Goal: Use online tool/utility: Utilize a website feature to perform a specific function

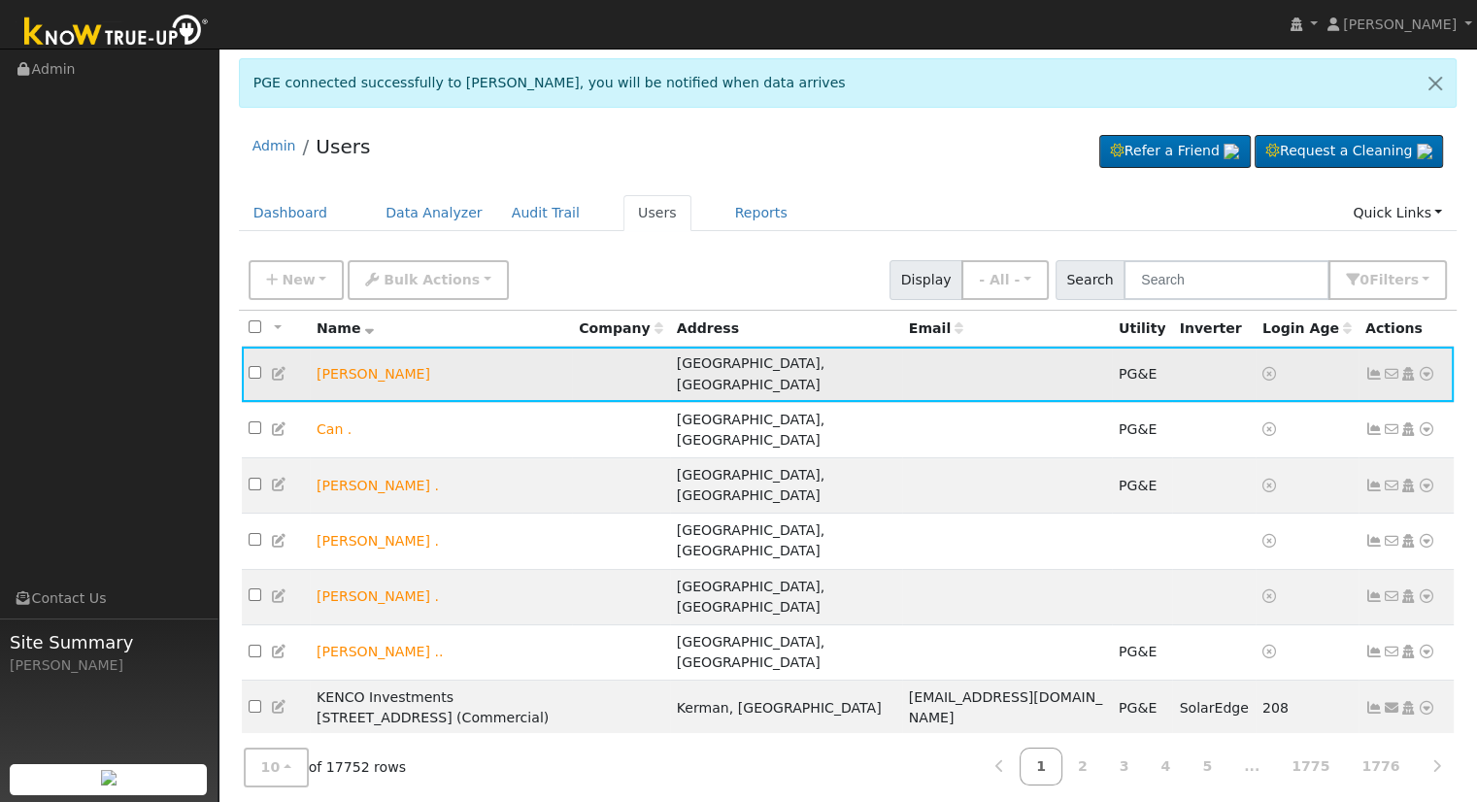
click at [1418, 367] on icon at bounding box center [1425, 374] width 17 height 14
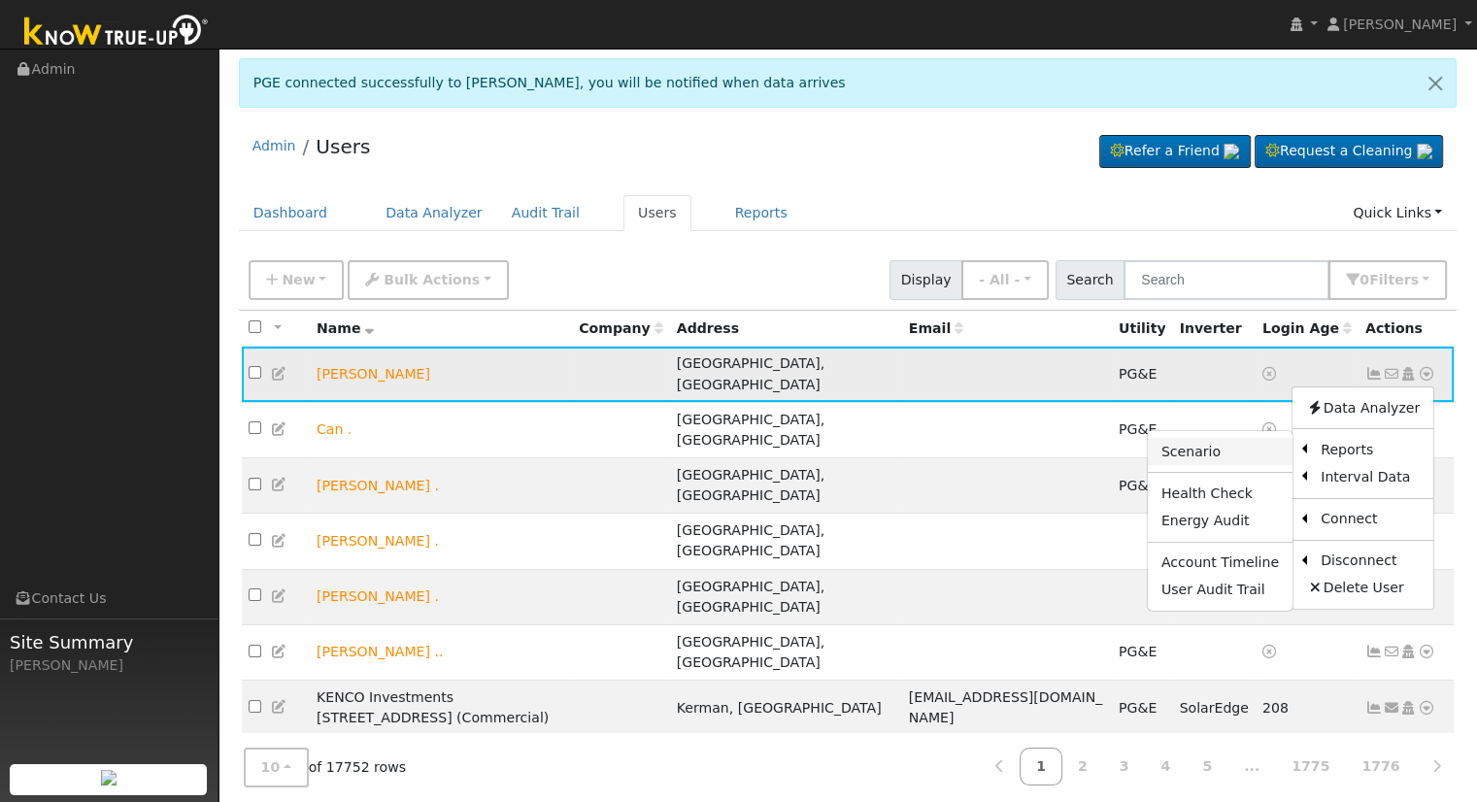
click at [1232, 444] on link "Scenario" at bounding box center [1220, 451] width 145 height 27
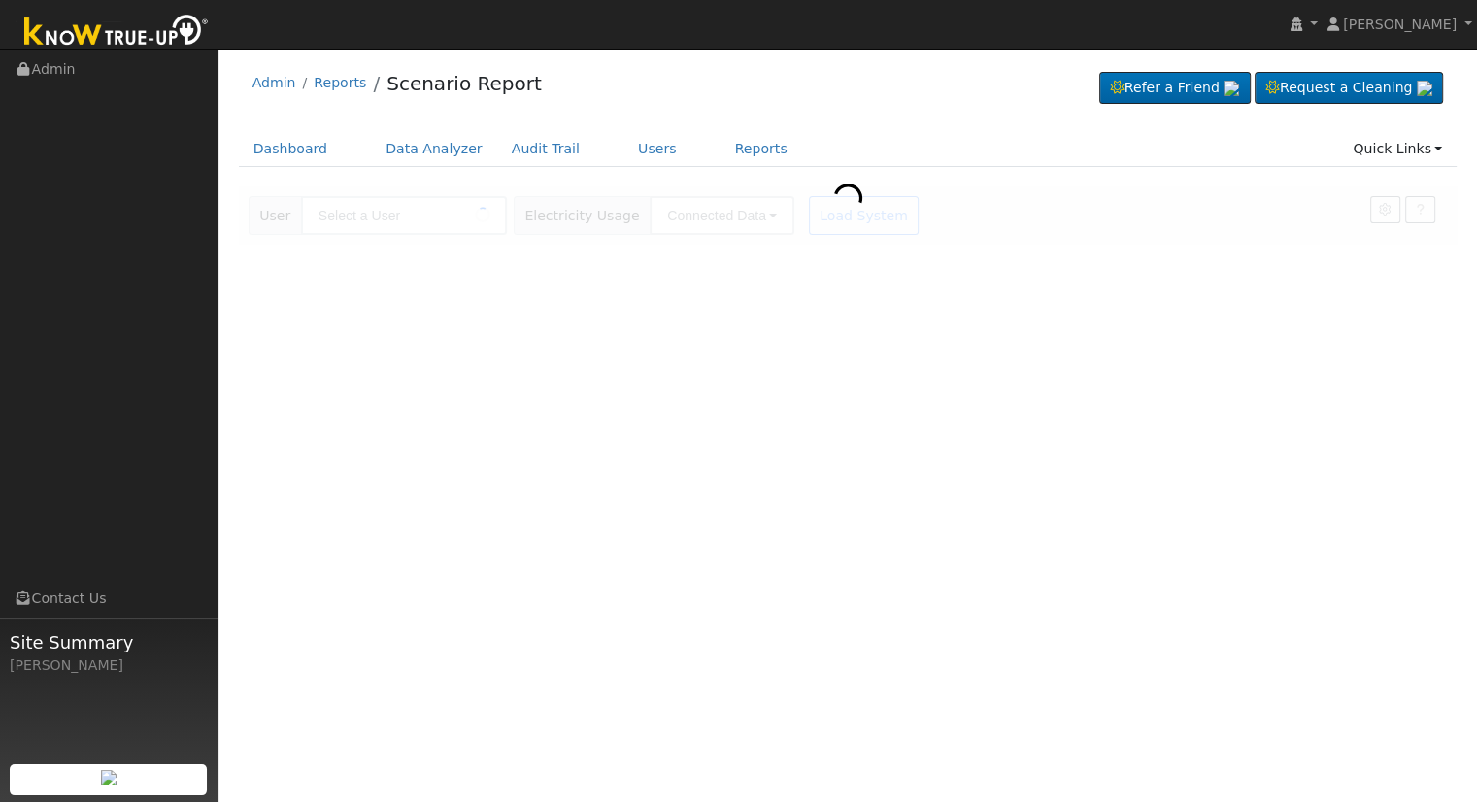
type input "[PERSON_NAME]"
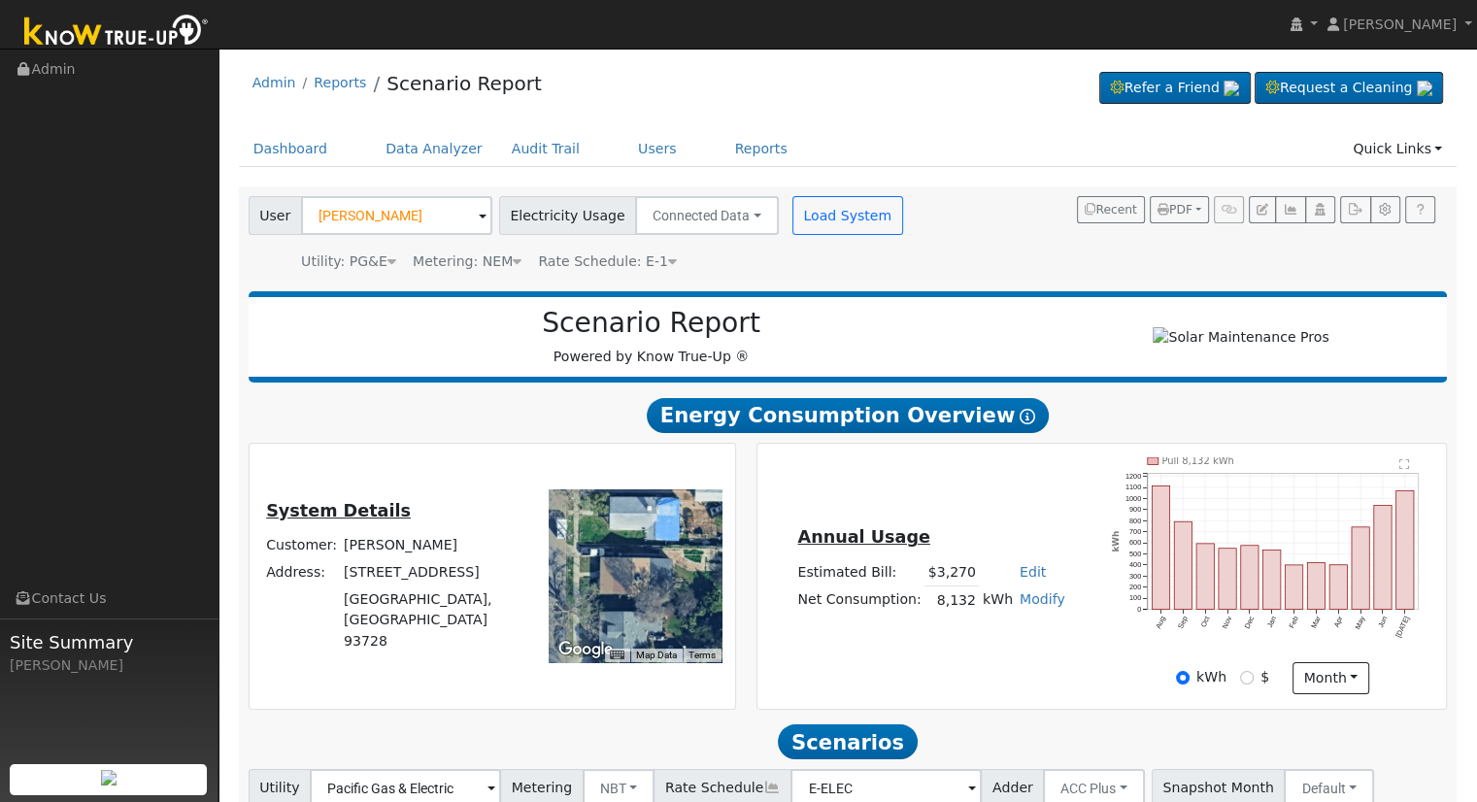
click at [866, 89] on div "Admin Reports Scenario Report Refer a Friend Request a Cleaning" at bounding box center [848, 87] width 1218 height 59
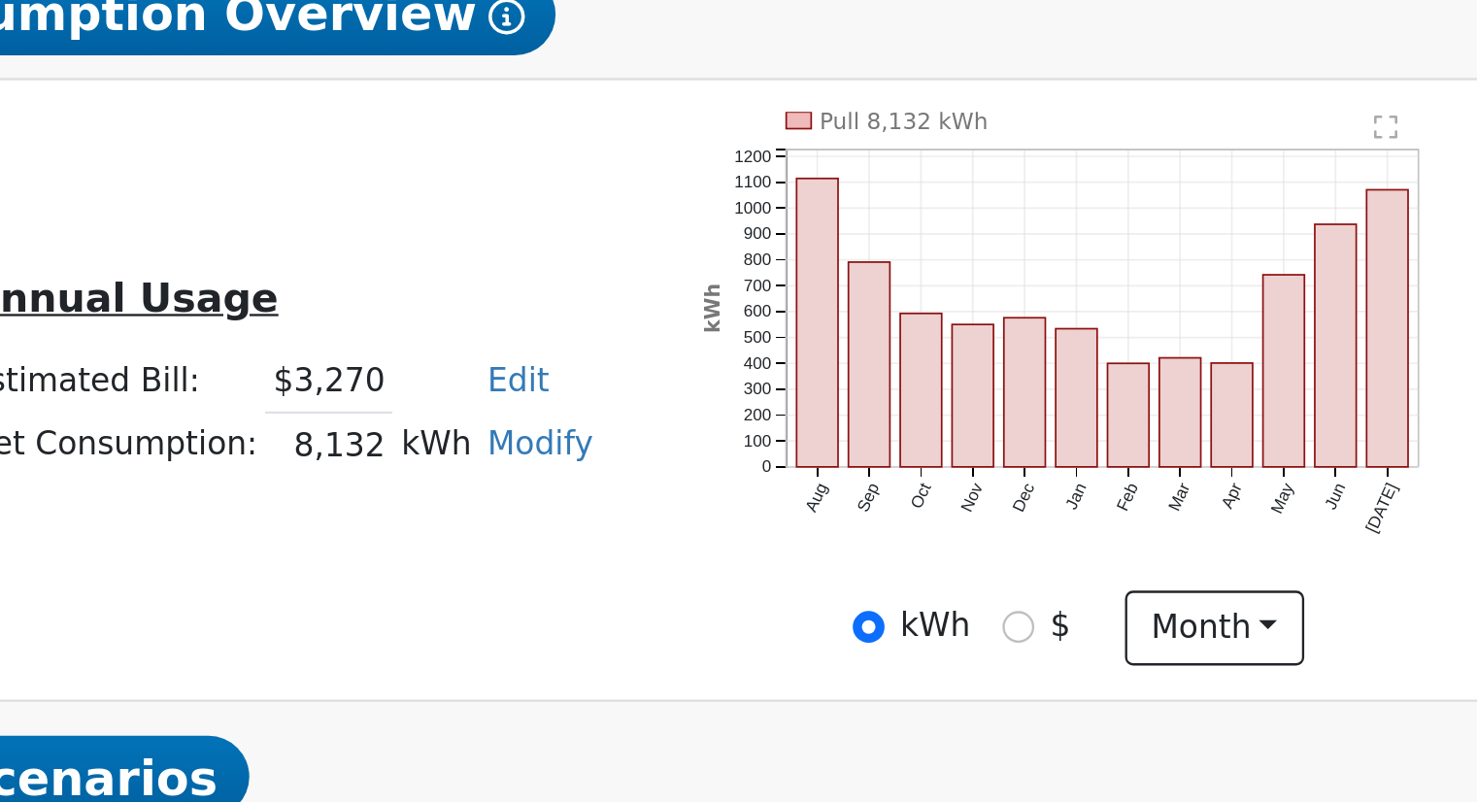
drag, startPoint x: 938, startPoint y: 609, endPoint x: 1001, endPoint y: 610, distance: 63.1
click at [1002, 610] on tr "Net Consumption: 8,132 kWh Modify Add Consumption Add Electric Vehicle Add Cons…" at bounding box center [931, 600] width 274 height 28
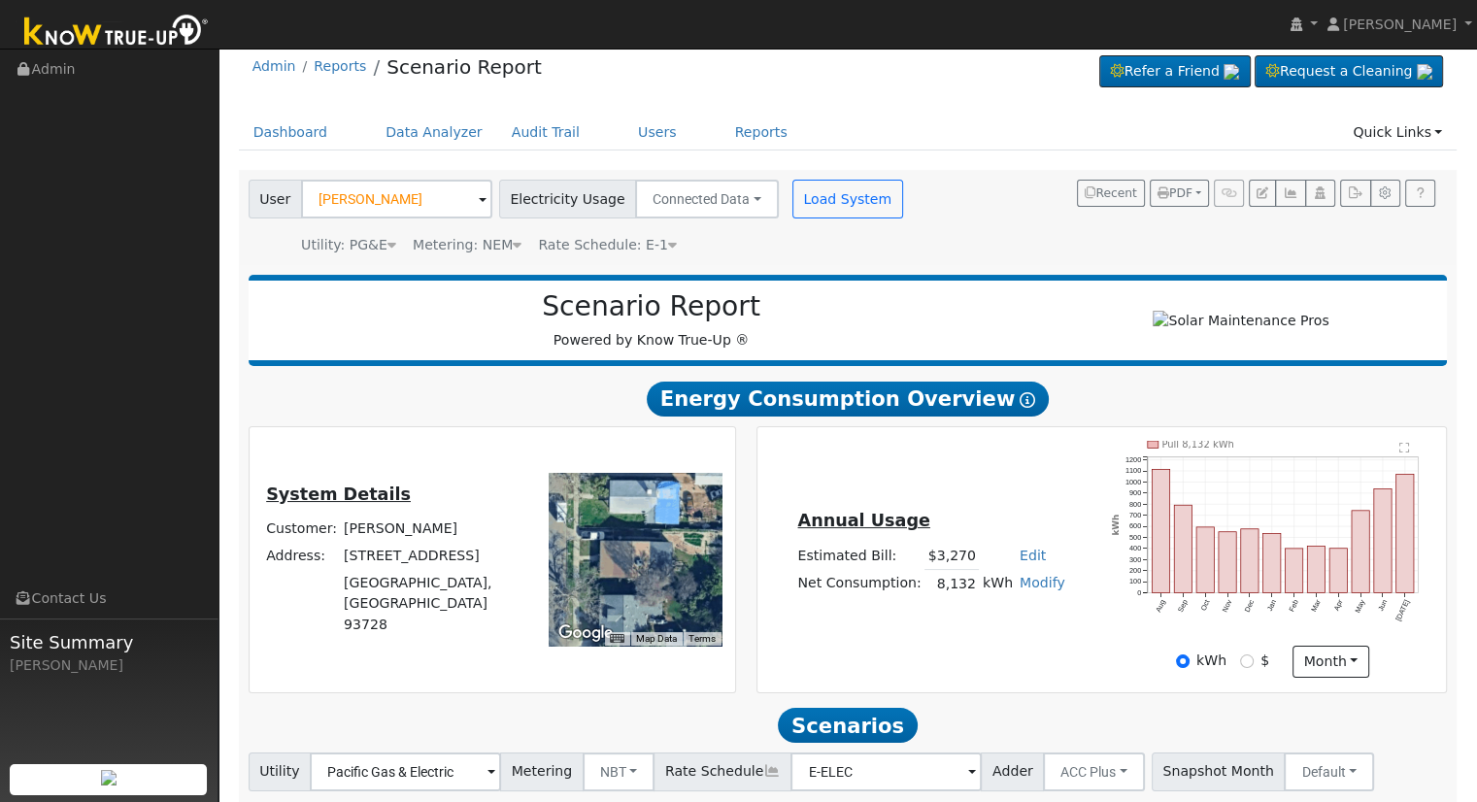
scroll to position [2, 0]
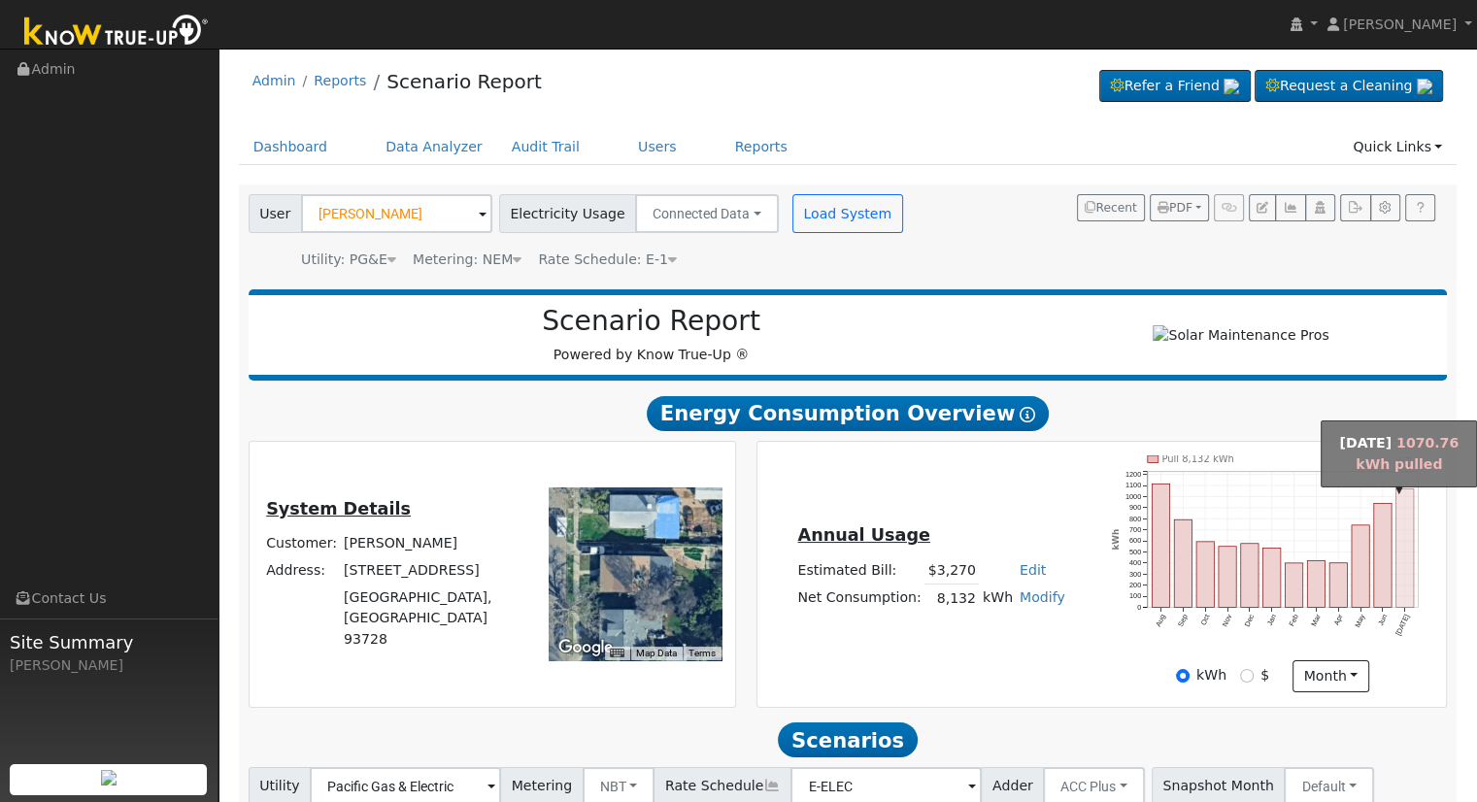
click at [1402, 600] on rect "onclick=""" at bounding box center [1404, 547] width 17 height 118
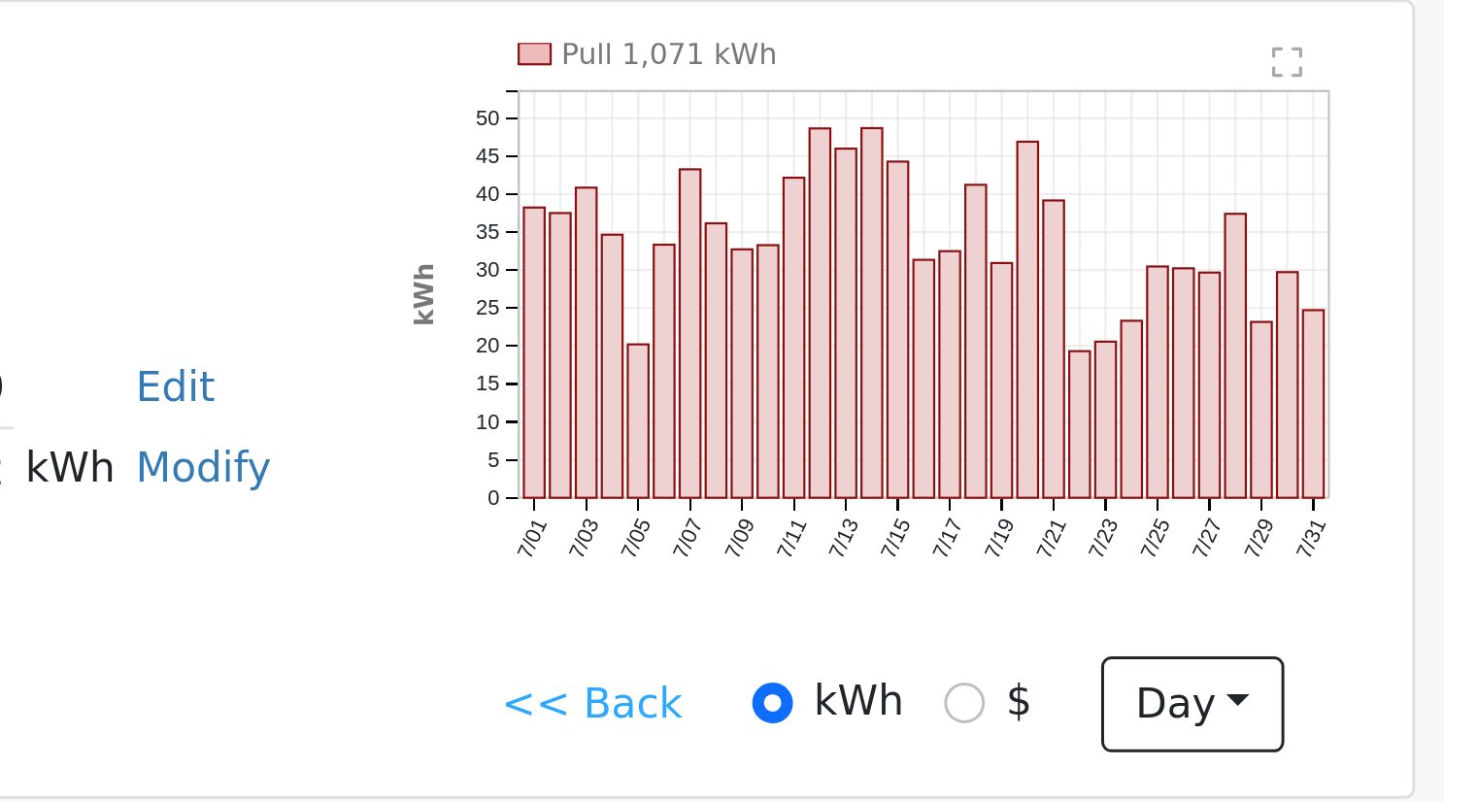
scroll to position [1, 0]
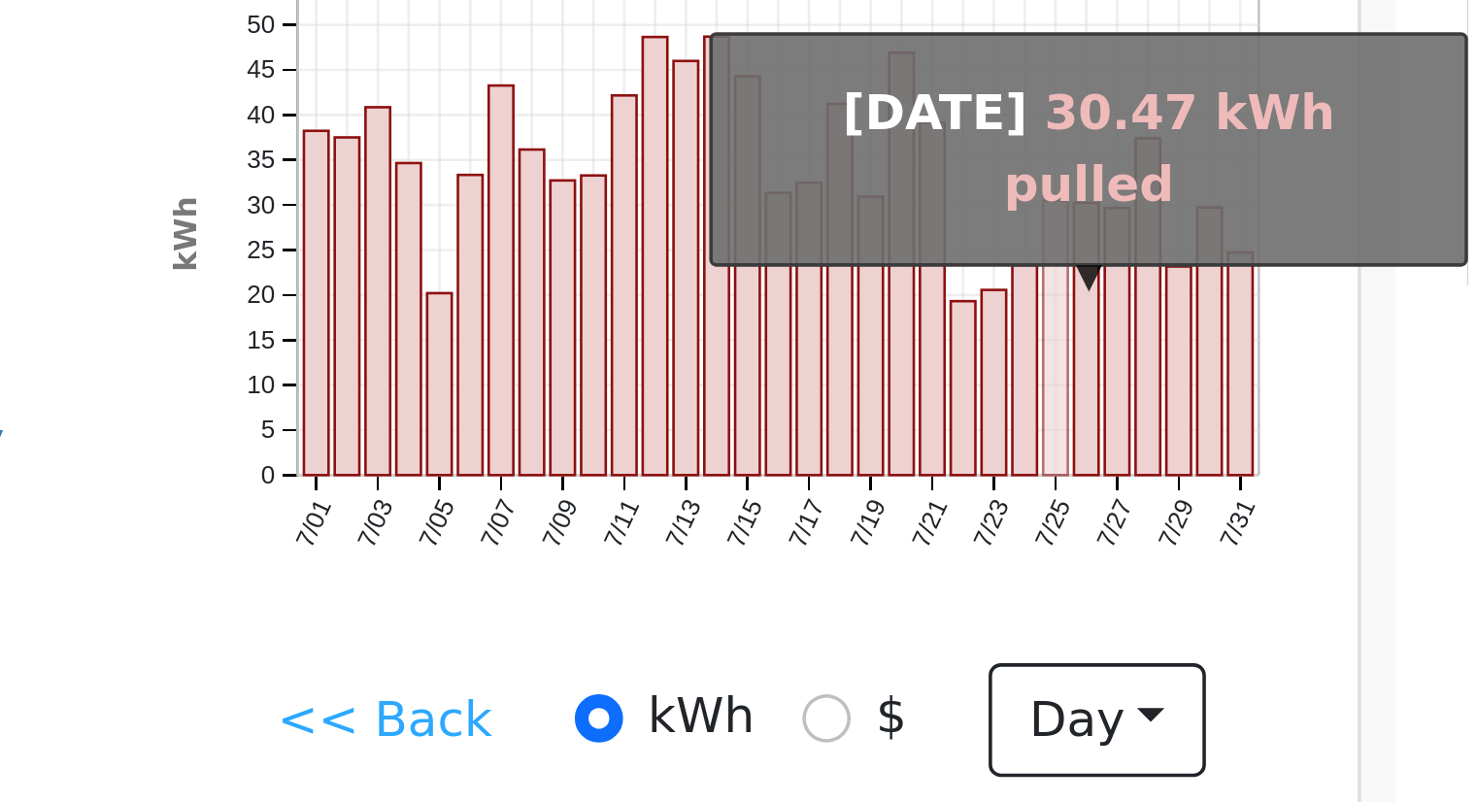
click at [1362, 573] on rect "onclick=""" at bounding box center [1360, 570] width 7 height 78
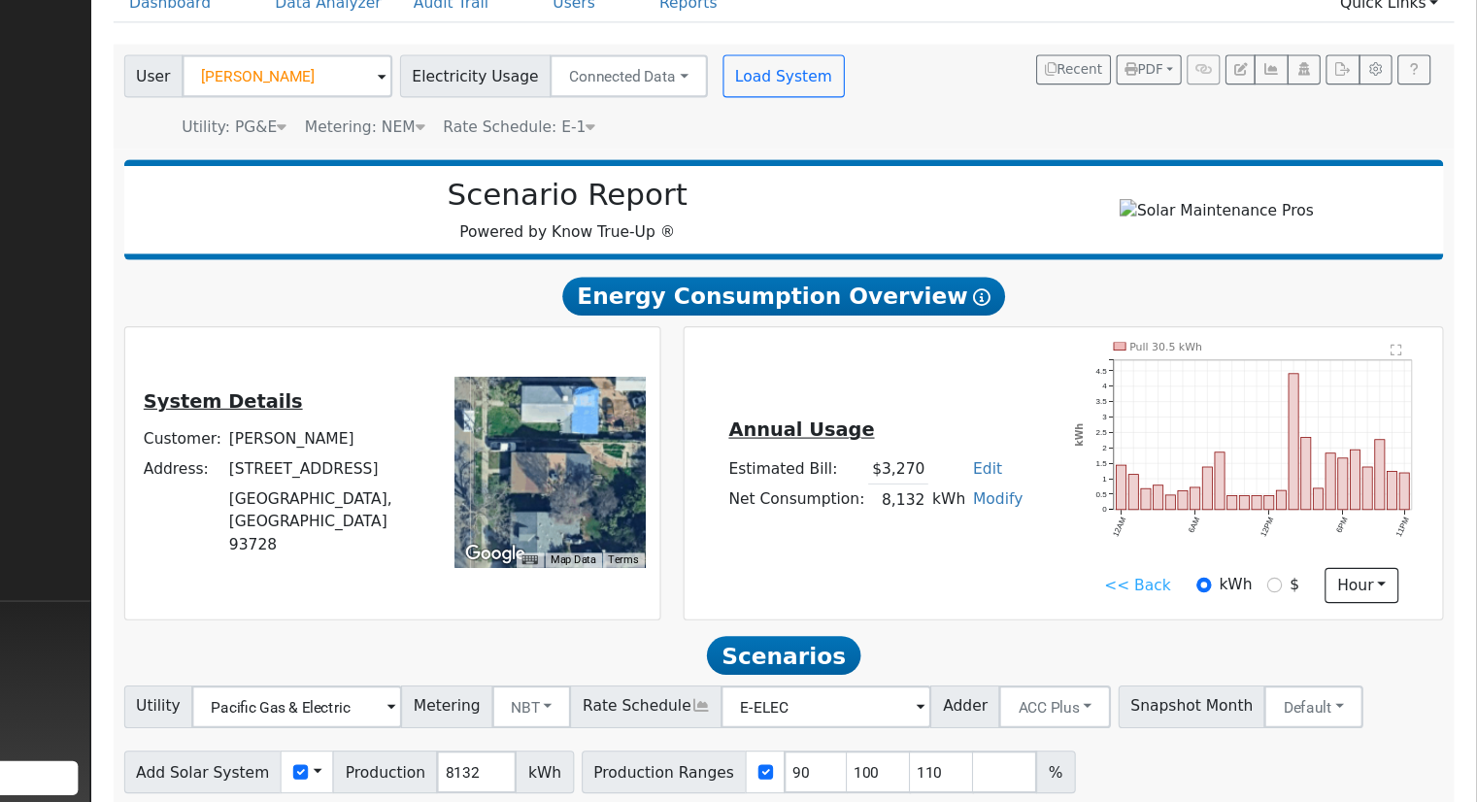
scroll to position [151, 0]
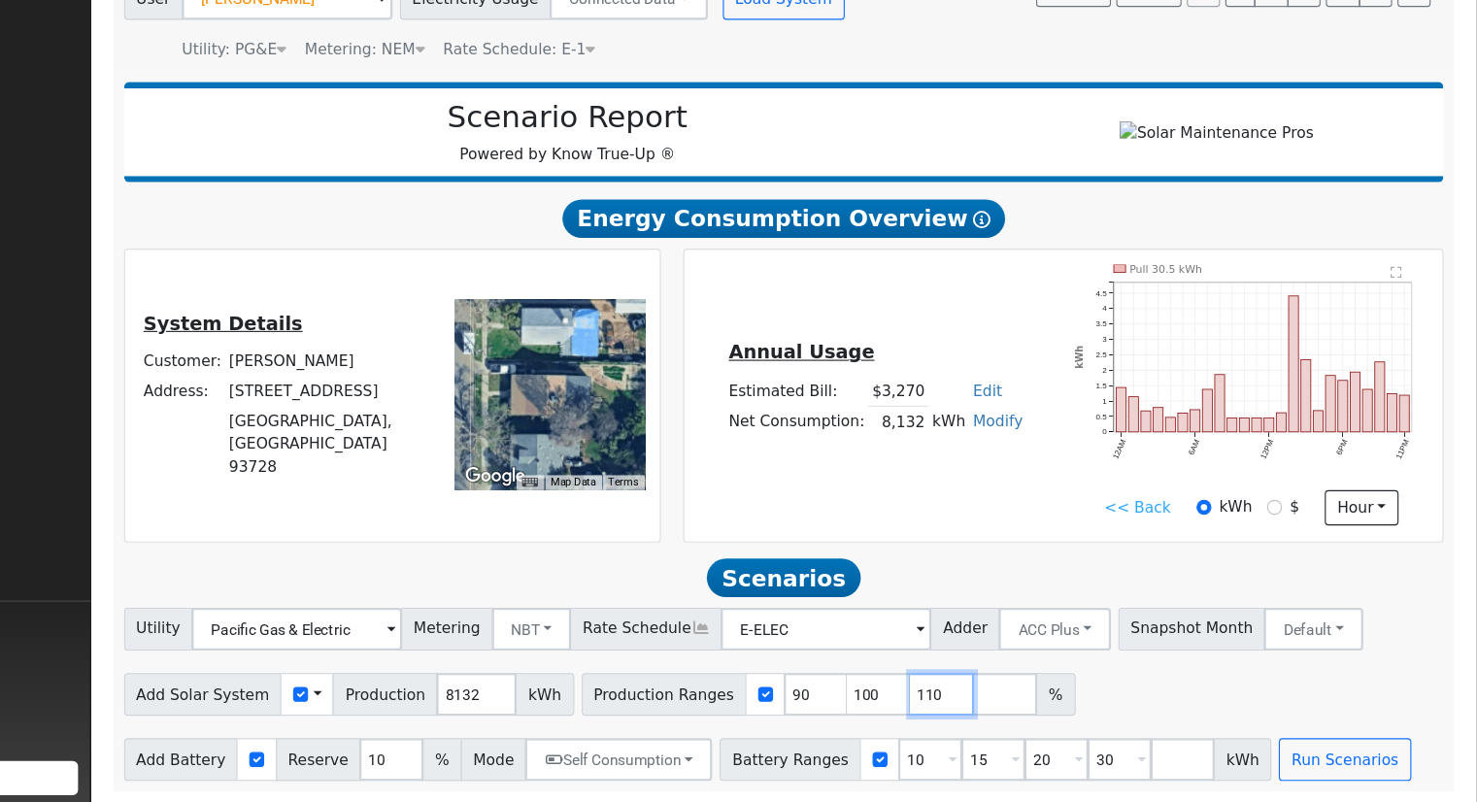
click at [962, 706] on input "110" at bounding box center [991, 703] width 58 height 39
type input "1"
type input "136.116576"
click at [1123, 749] on input "30" at bounding box center [1152, 763] width 58 height 39
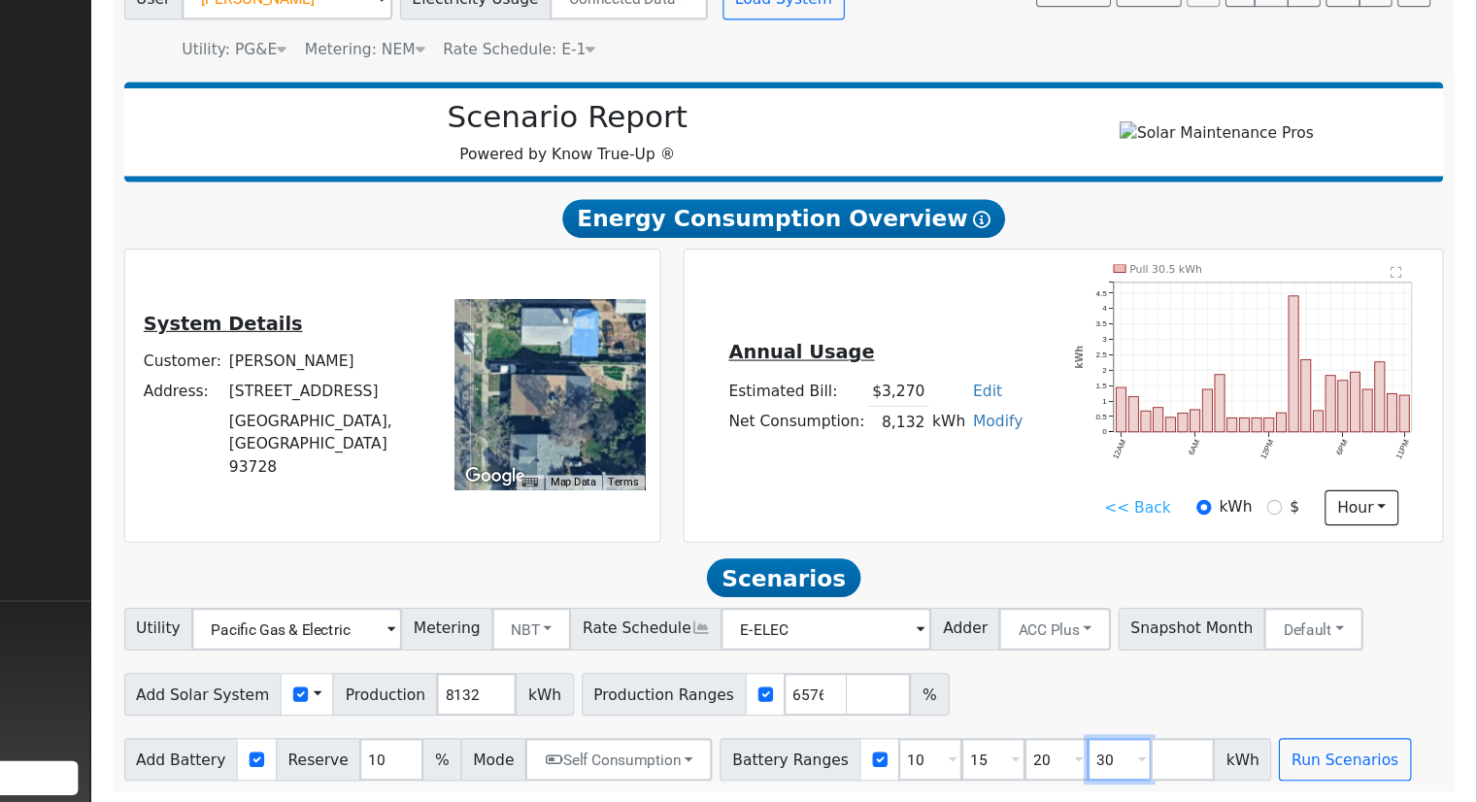
scroll to position [0, 0]
type input "3"
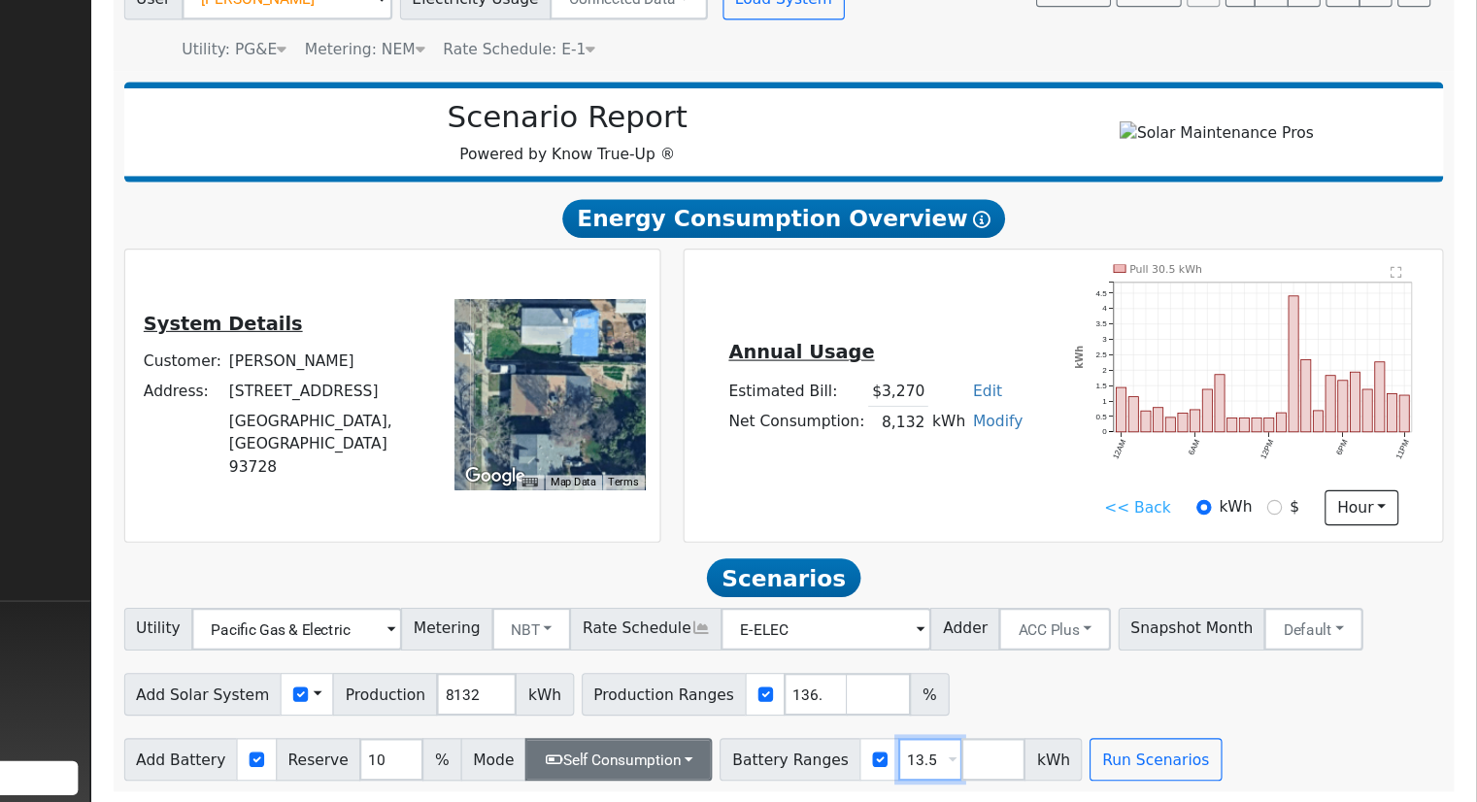
type input "13.5"
click at [662, 775] on button "Self Consumption" at bounding box center [698, 763] width 170 height 39
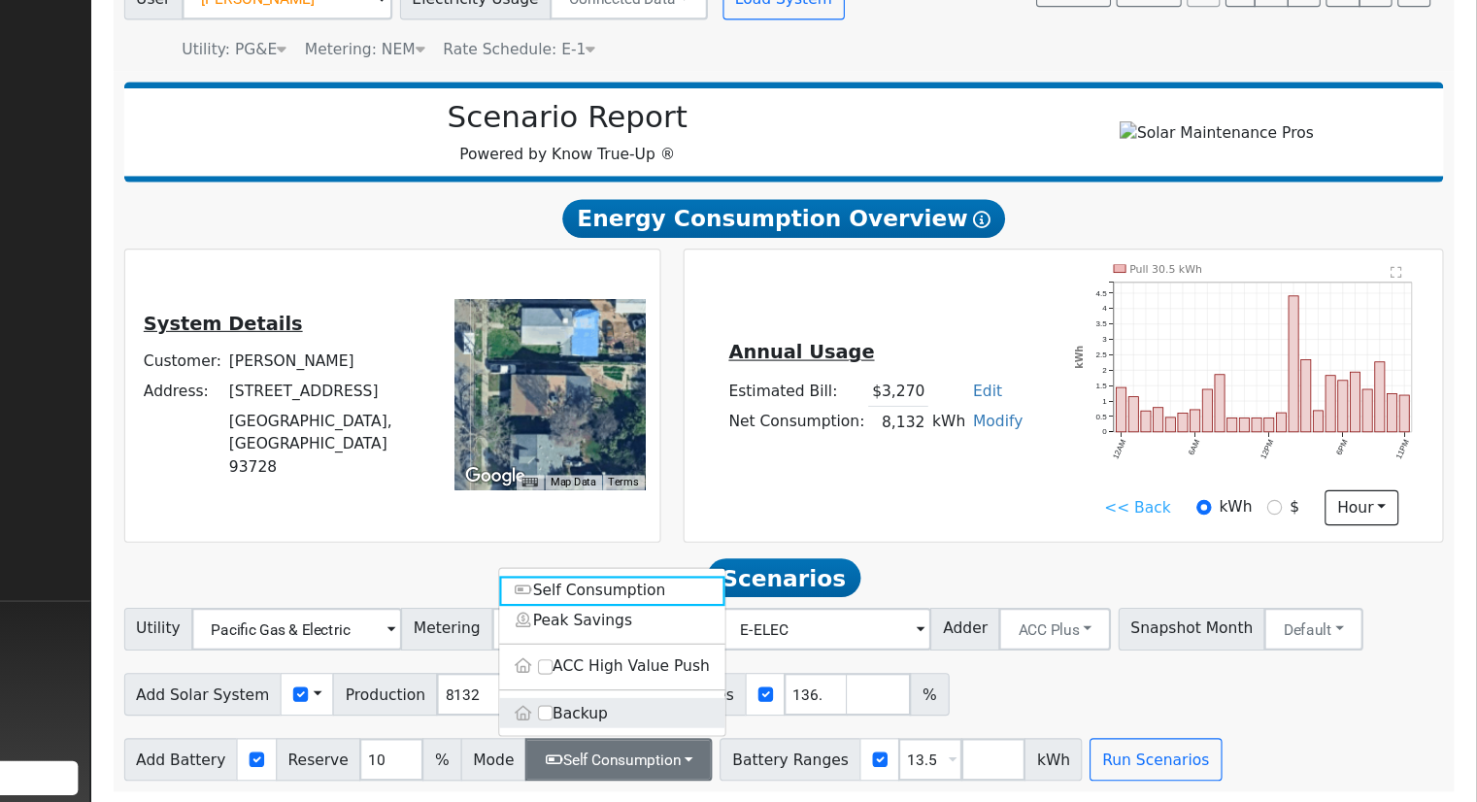
click at [683, 724] on label "Backup" at bounding box center [691, 720] width 205 height 27
click at [638, 724] on input "Backup" at bounding box center [631, 721] width 14 height 14
type input "20"
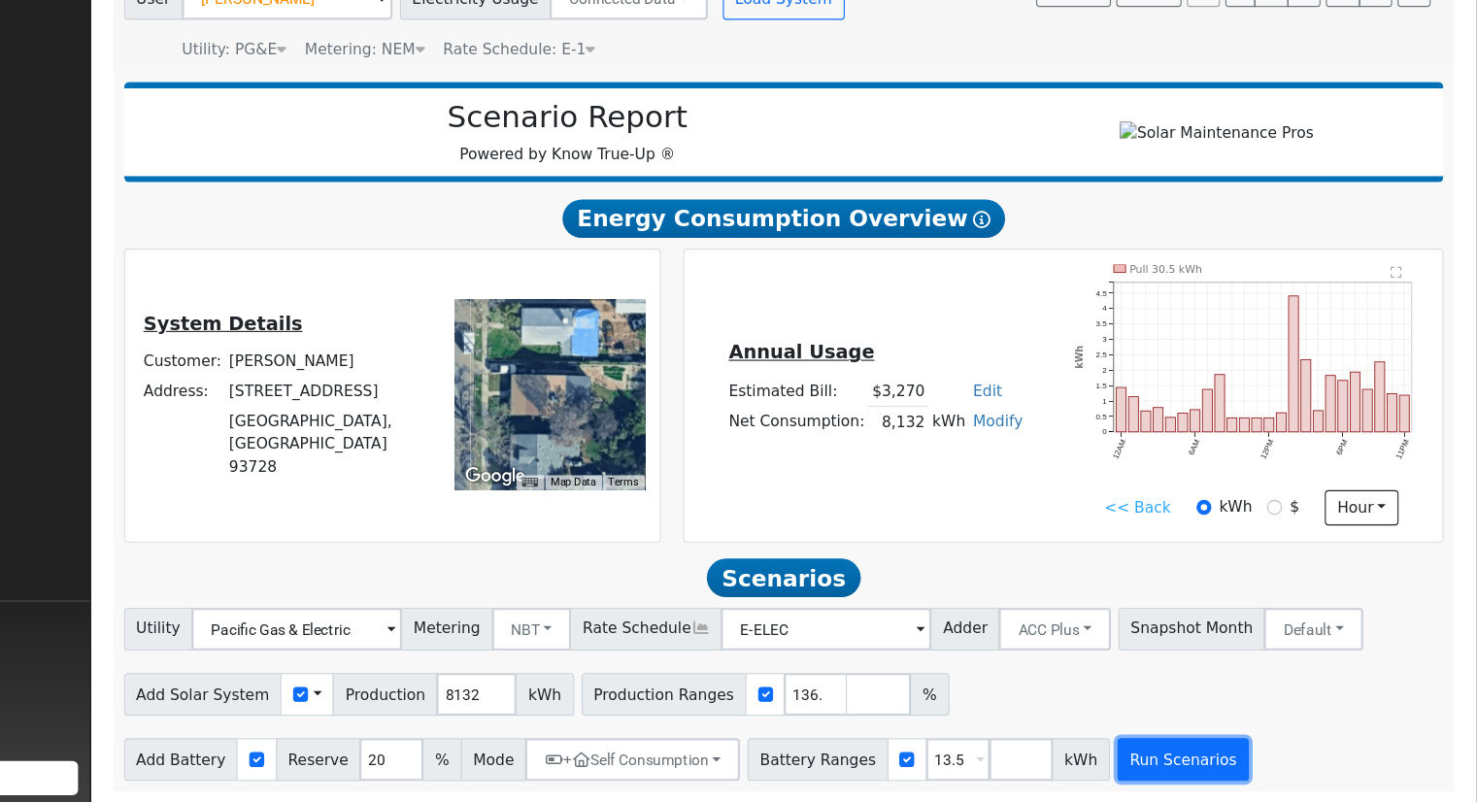
click at [1186, 760] on button "Run Scenarios" at bounding box center [1209, 763] width 119 height 39
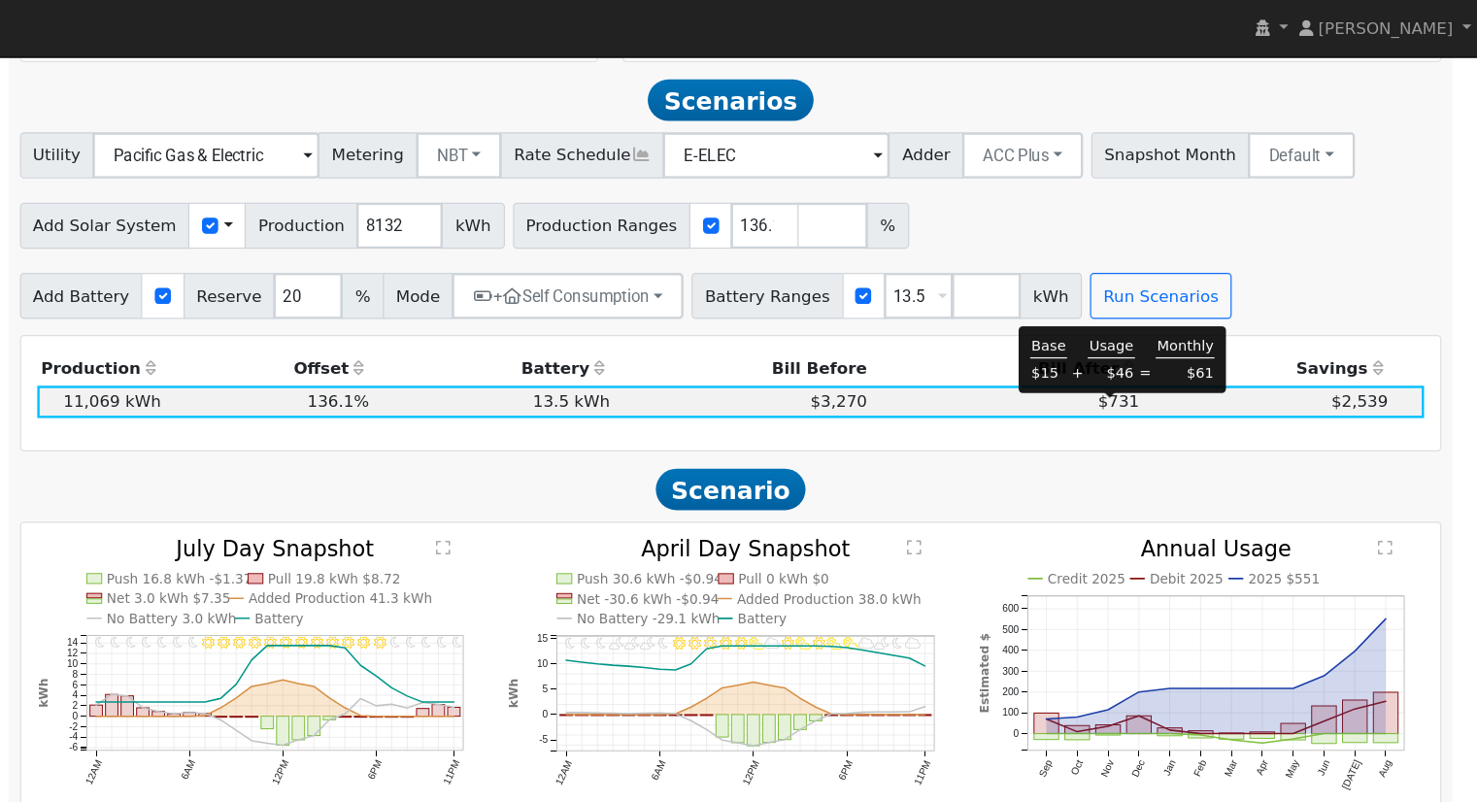
scroll to position [656, 0]
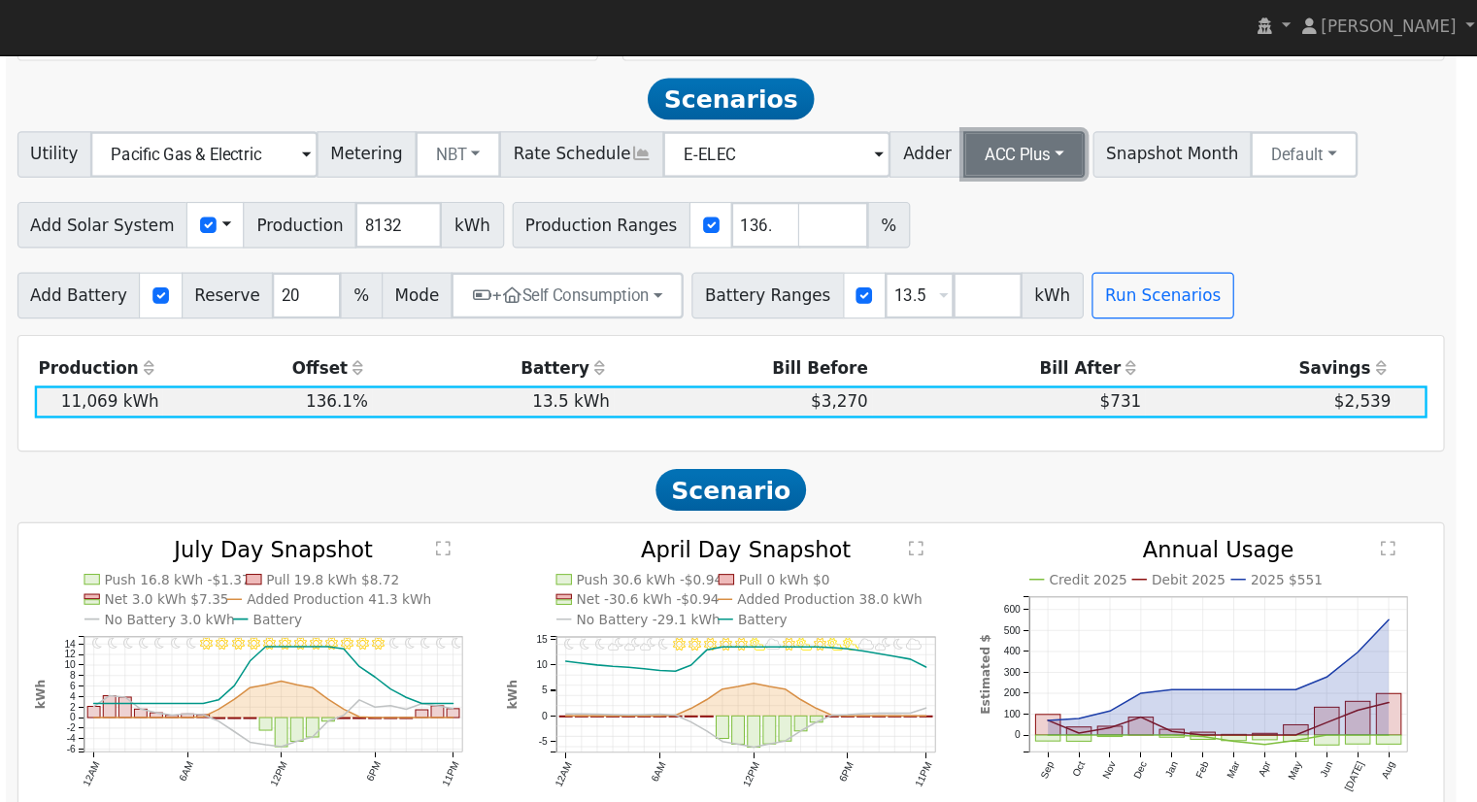
click at [1043, 126] on button "ACC Plus" at bounding box center [1094, 132] width 102 height 39
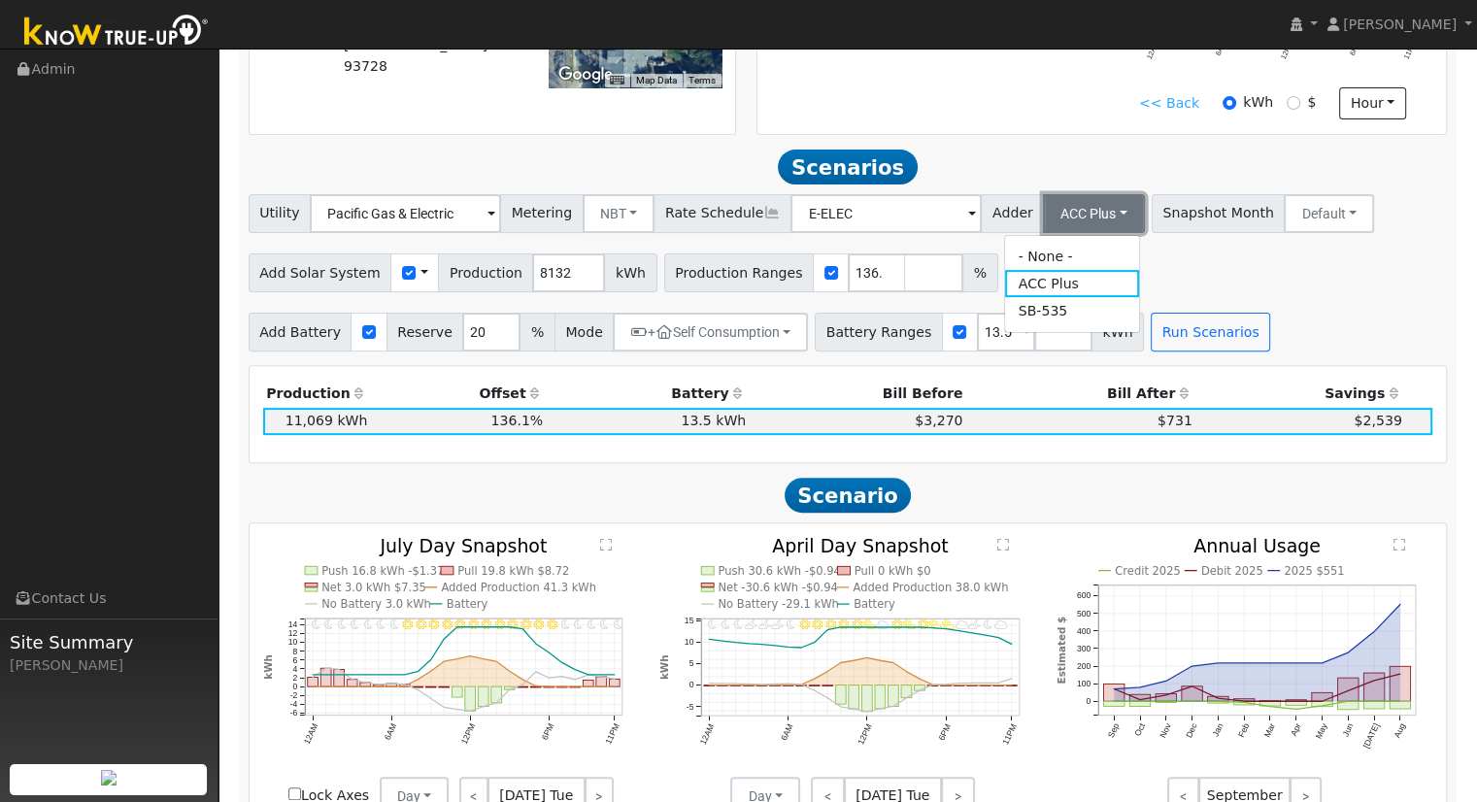
scroll to position [570, 0]
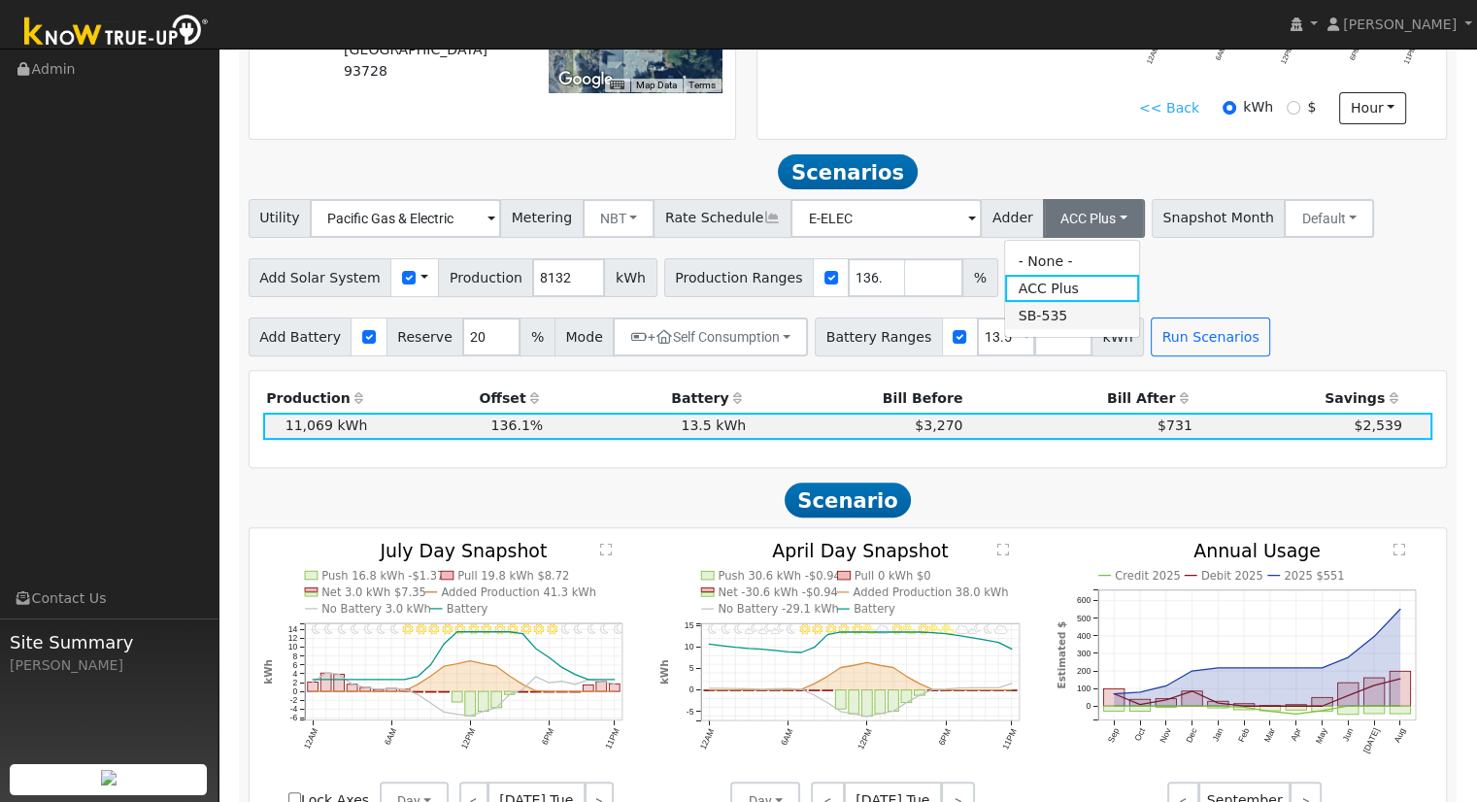
click at [1052, 329] on link "SB-535" at bounding box center [1072, 315] width 135 height 27
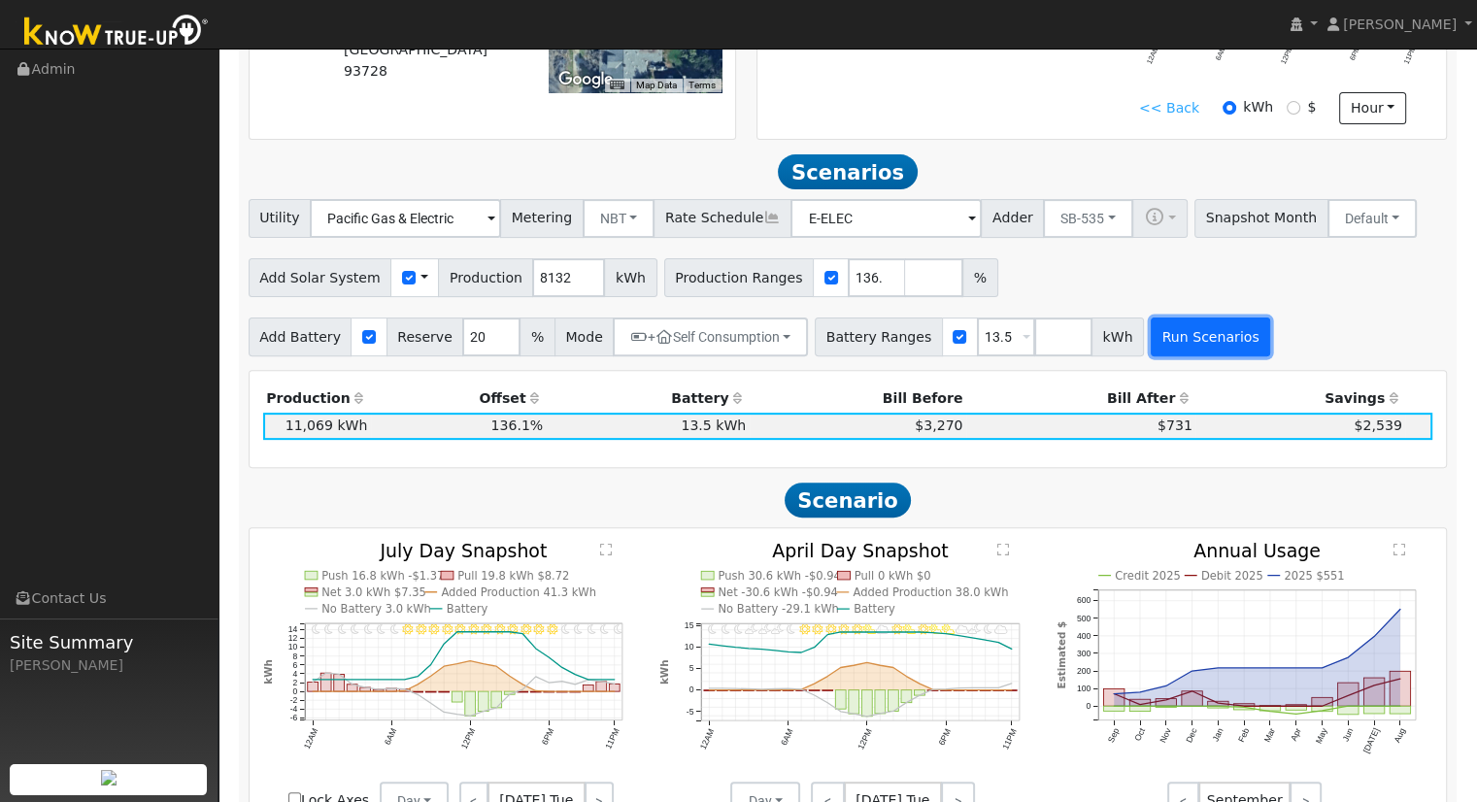
click at [1184, 347] on button "Run Scenarios" at bounding box center [1209, 336] width 119 height 39
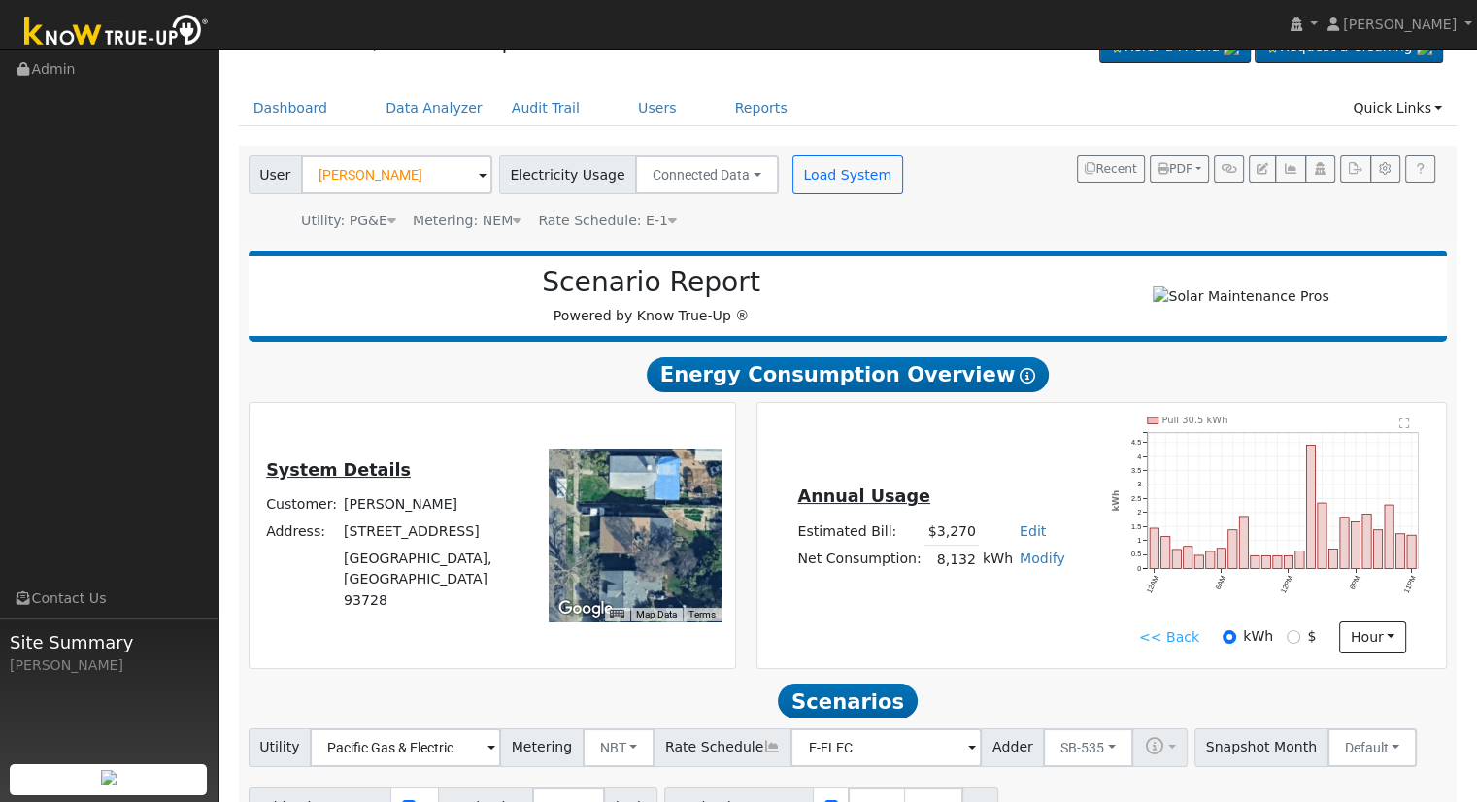
scroll to position [0, 0]
